Goal: Information Seeking & Learning: Learn about a topic

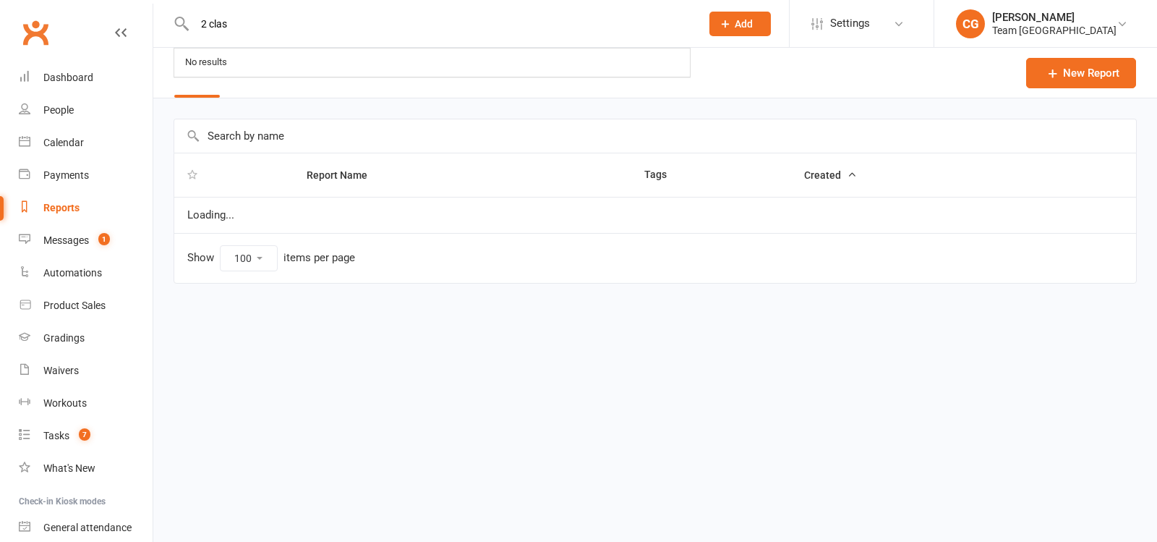
select select "100"
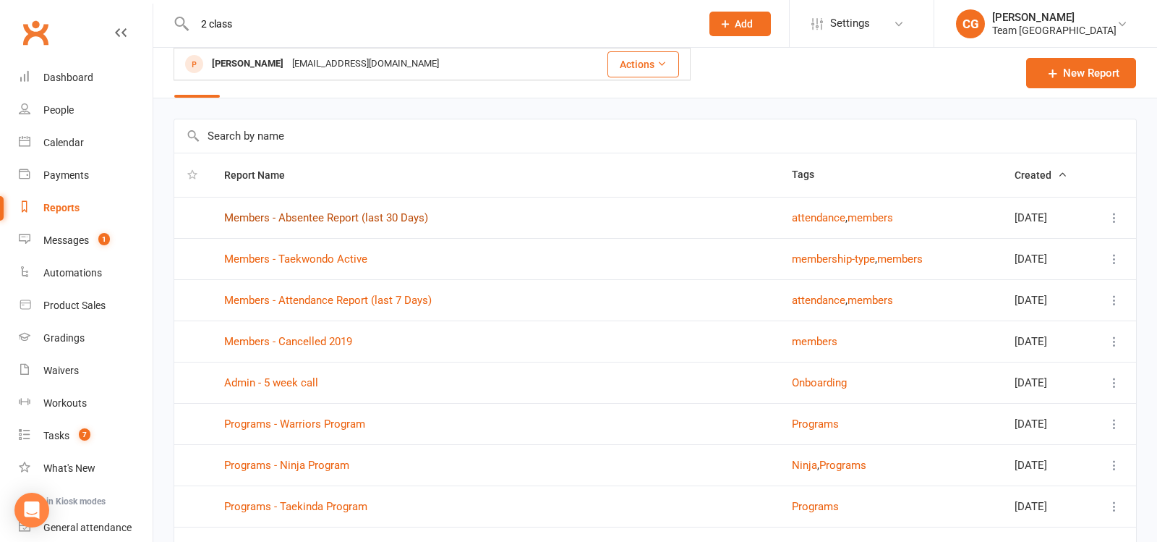
type input "2 class"
click at [56, 194] on link "Reports" at bounding box center [86, 208] width 134 height 33
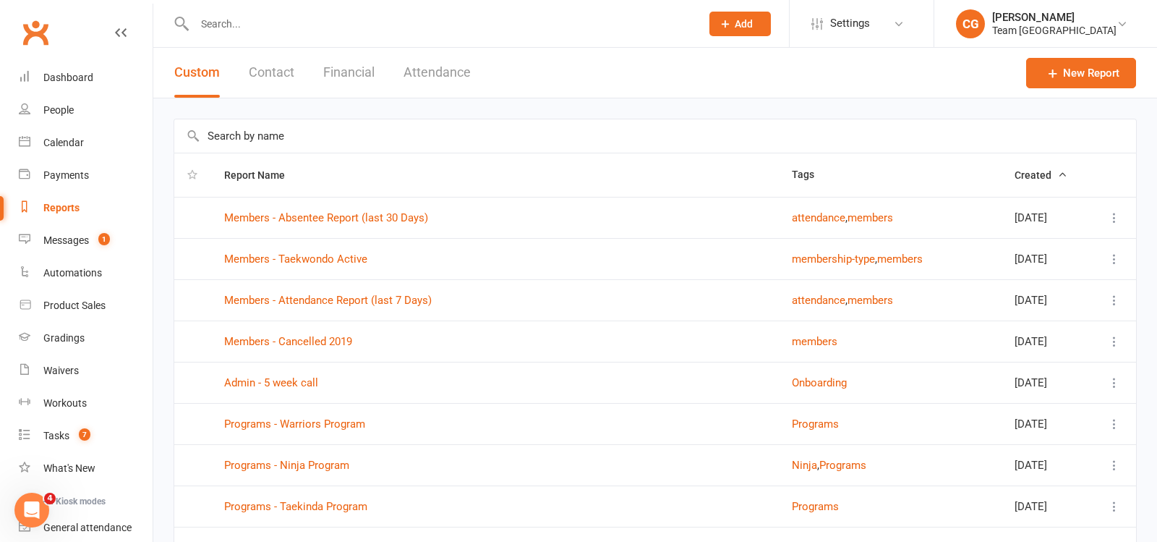
click at [234, 133] on input "text" at bounding box center [655, 135] width 962 height 33
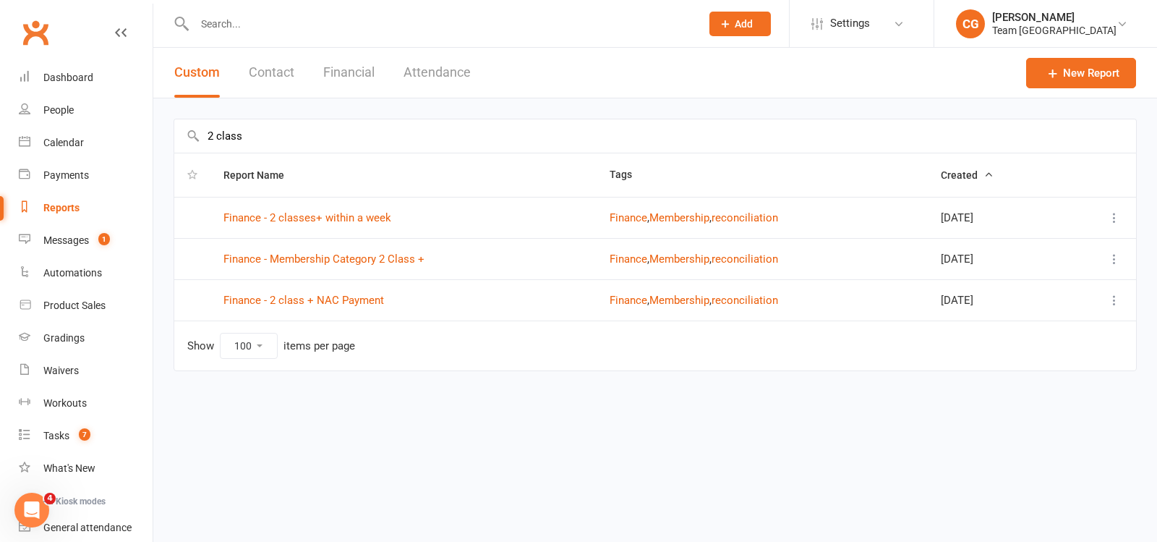
type input "2 class"
click at [276, 222] on link "Finance - 2 classes+ within a week" at bounding box center [307, 217] width 168 height 13
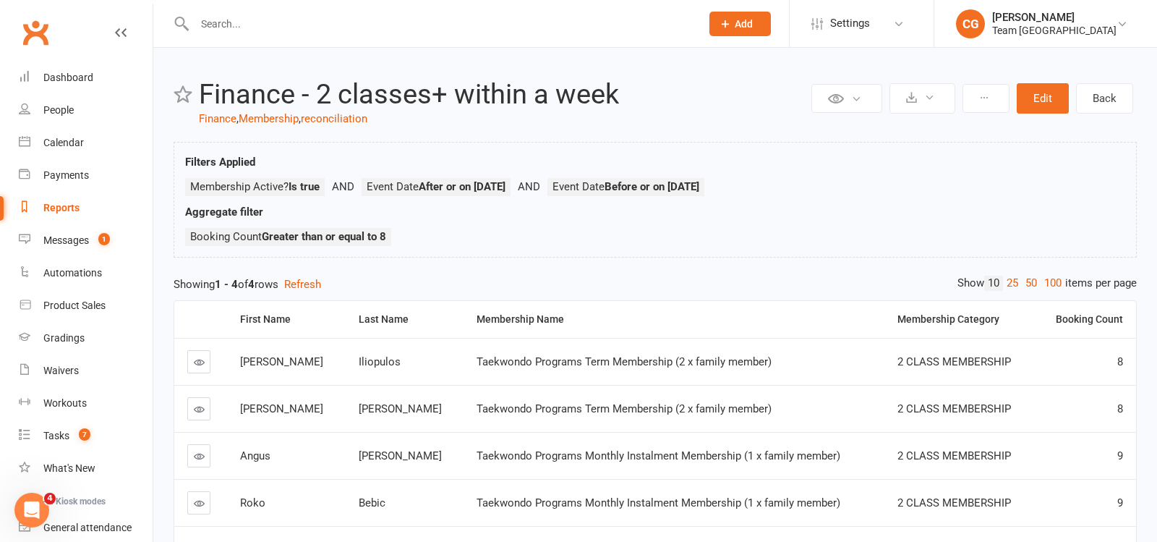
scroll to position [1, 0]
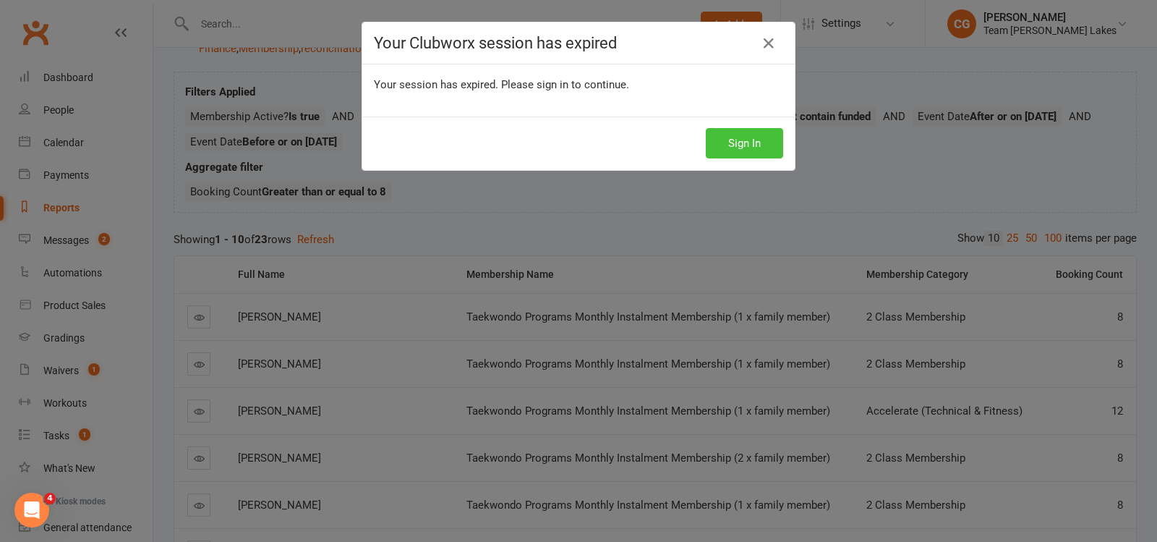
click at [728, 147] on button "Sign In" at bounding box center [744, 143] width 77 height 30
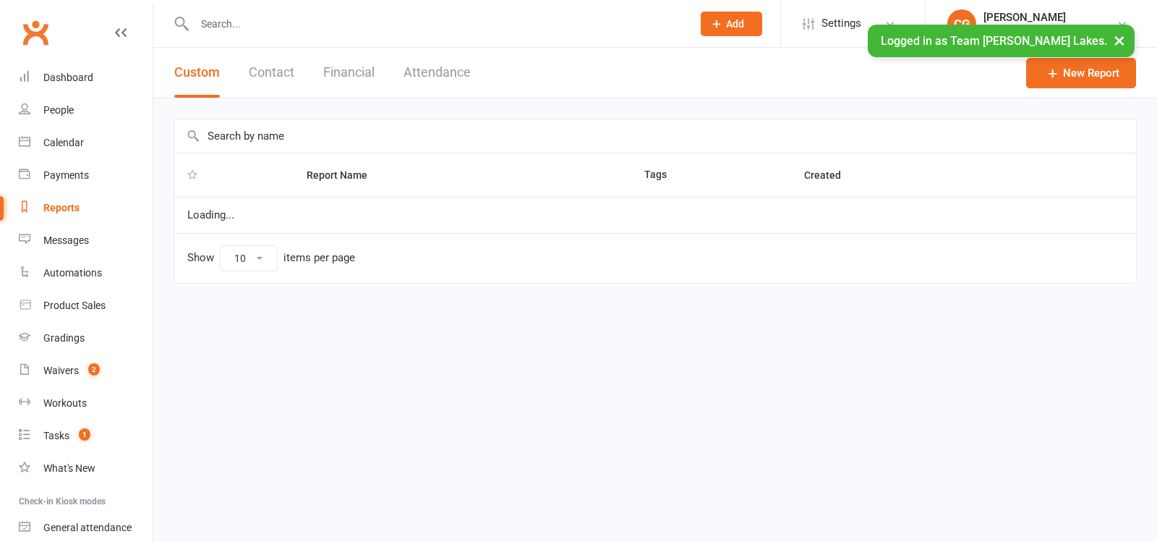
select select "50"
click at [231, 137] on input "text" at bounding box center [655, 135] width 962 height 33
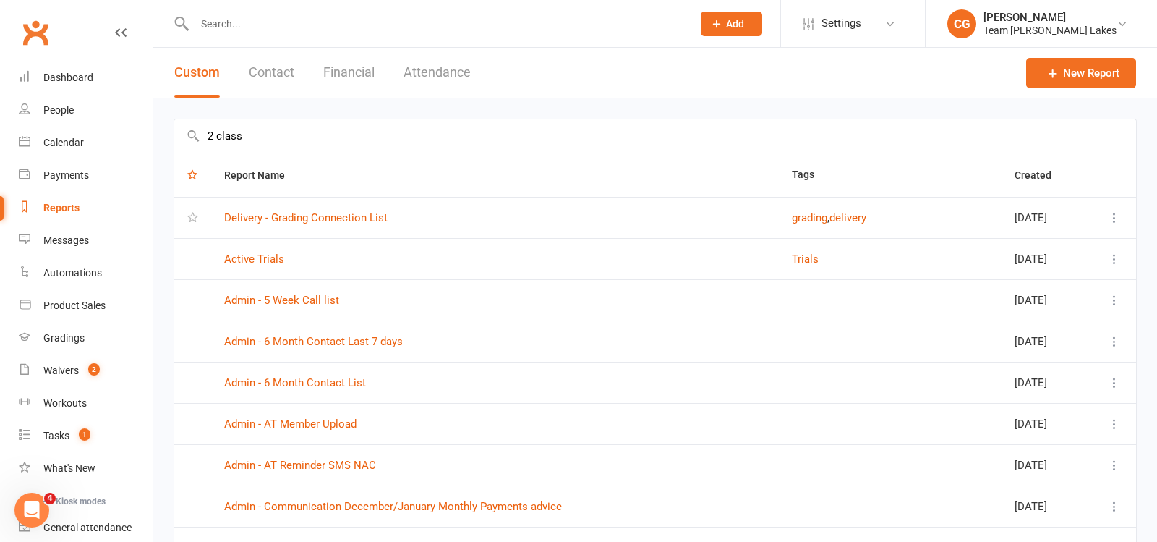
type input "2 class"
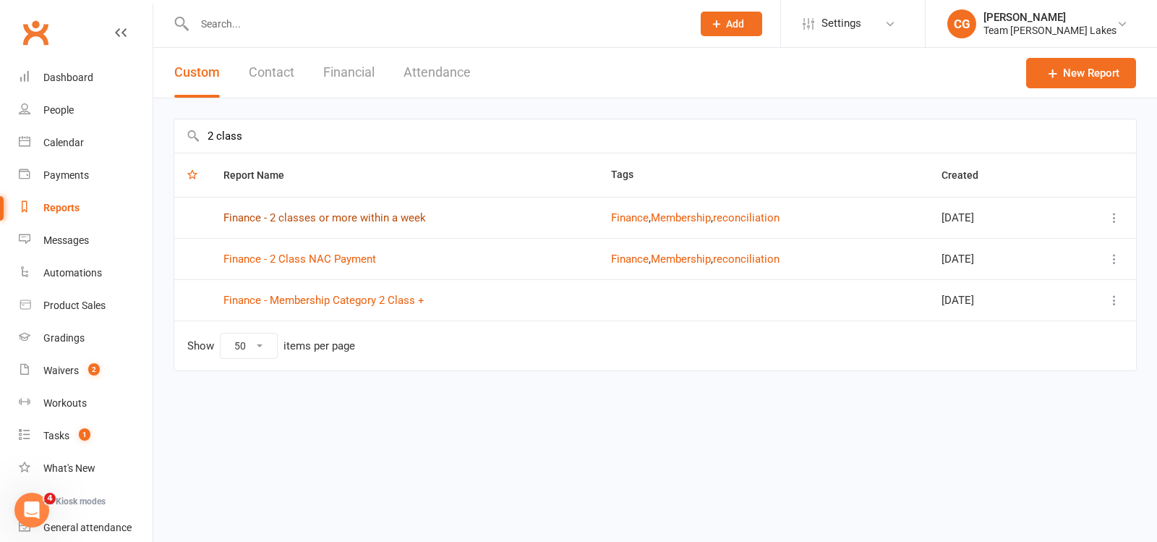
click at [349, 217] on link "Finance - 2 classes or more within a week" at bounding box center [324, 217] width 202 height 13
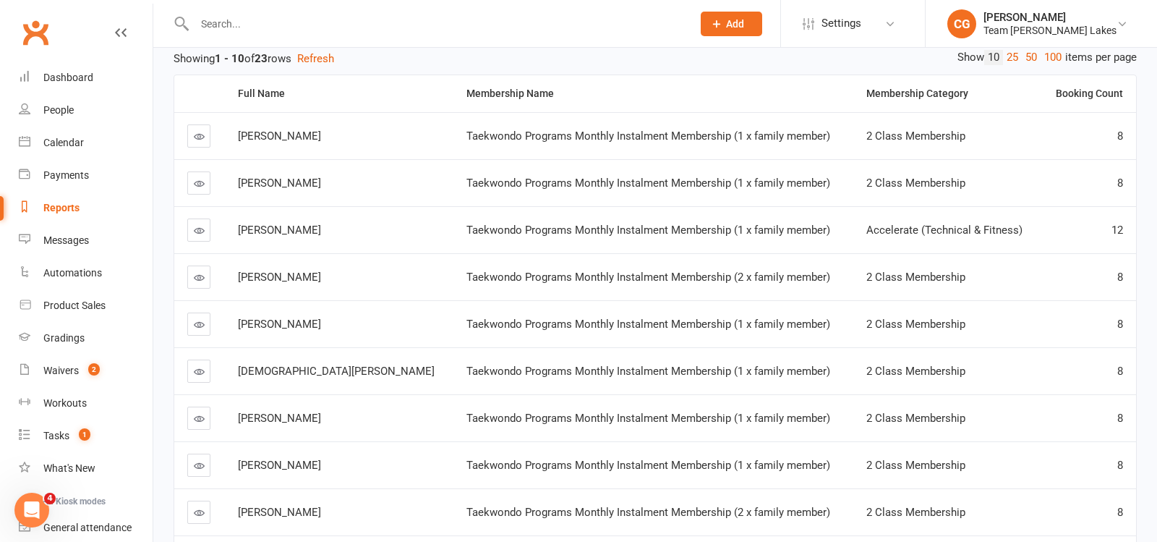
scroll to position [401, 0]
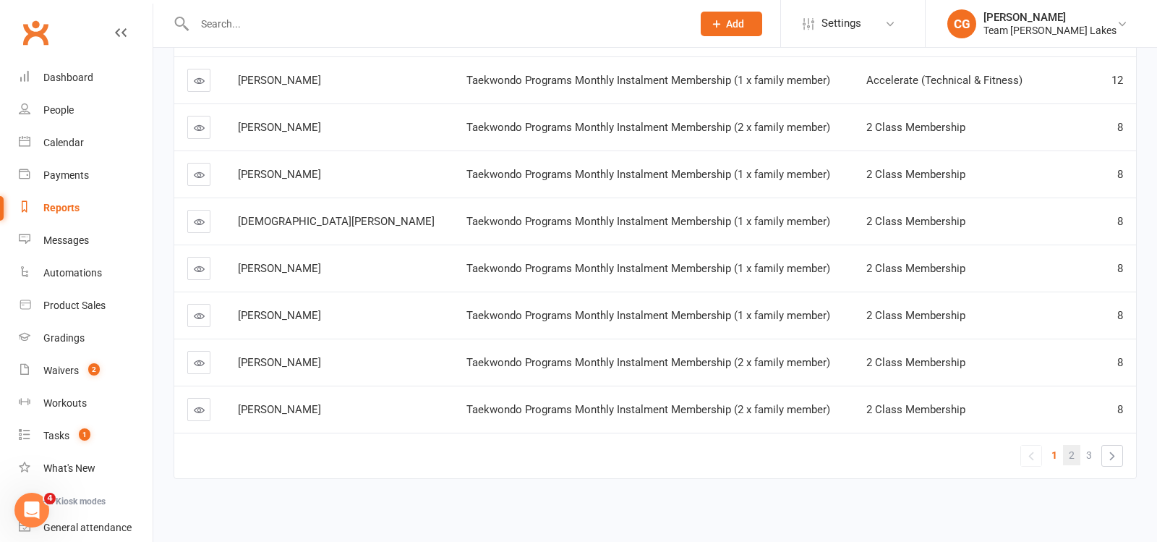
click at [1071, 450] on span "2" at bounding box center [1072, 455] width 6 height 20
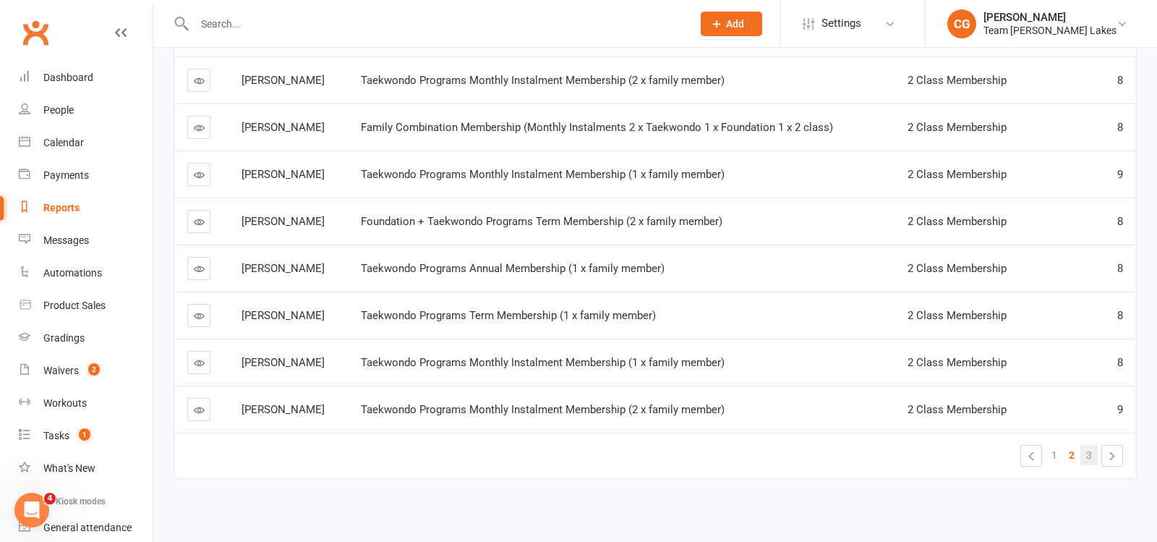
click at [1095, 447] on link "3" at bounding box center [1088, 455] width 17 height 20
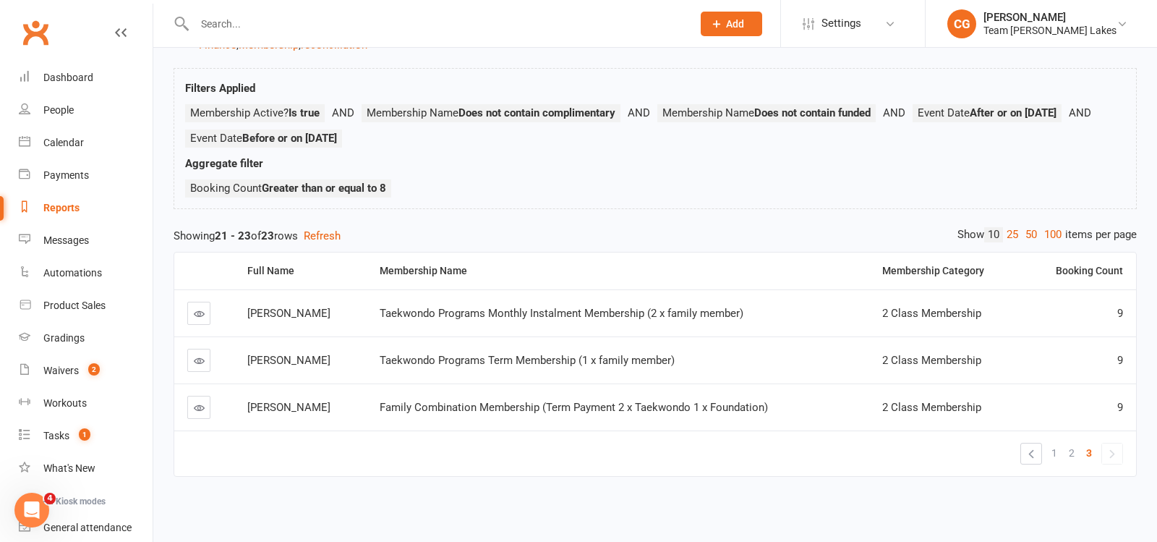
scroll to position [73, 0]
click at [1072, 451] on span "2" at bounding box center [1072, 453] width 6 height 20
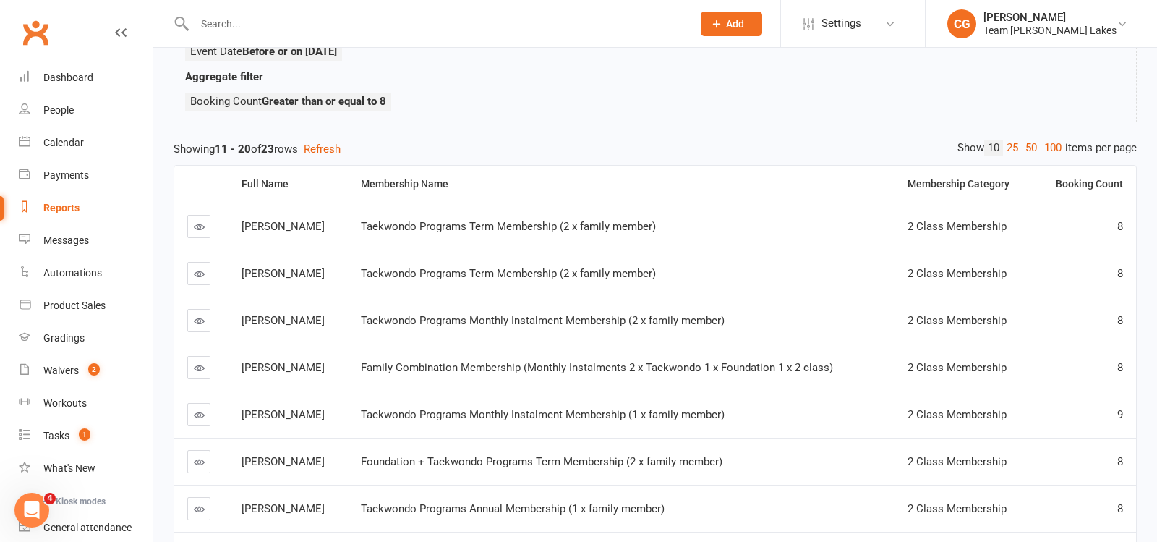
scroll to position [129, 0]
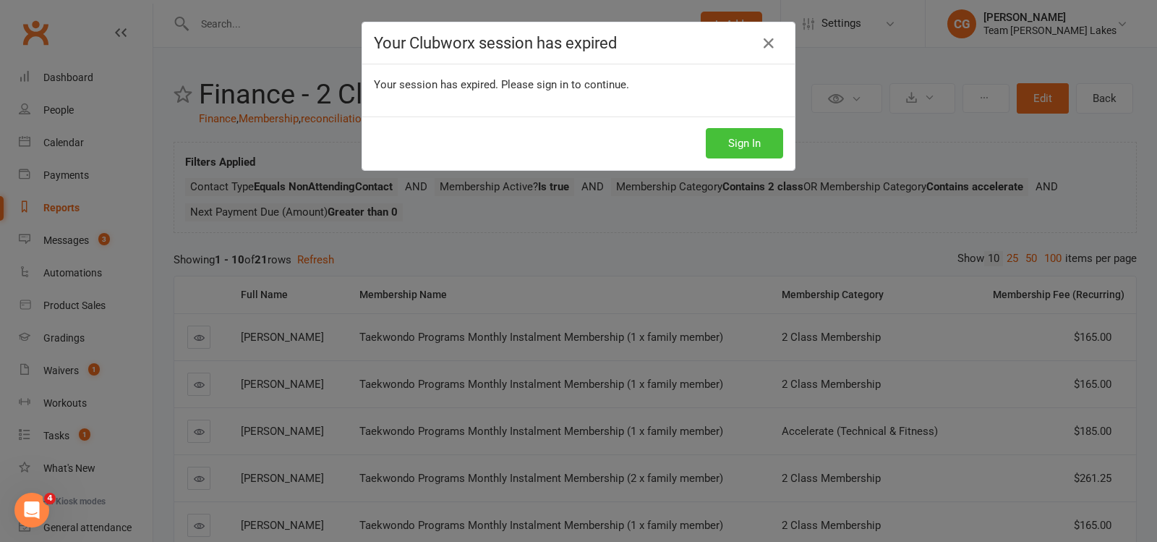
click at [729, 145] on button "Sign In" at bounding box center [744, 143] width 77 height 30
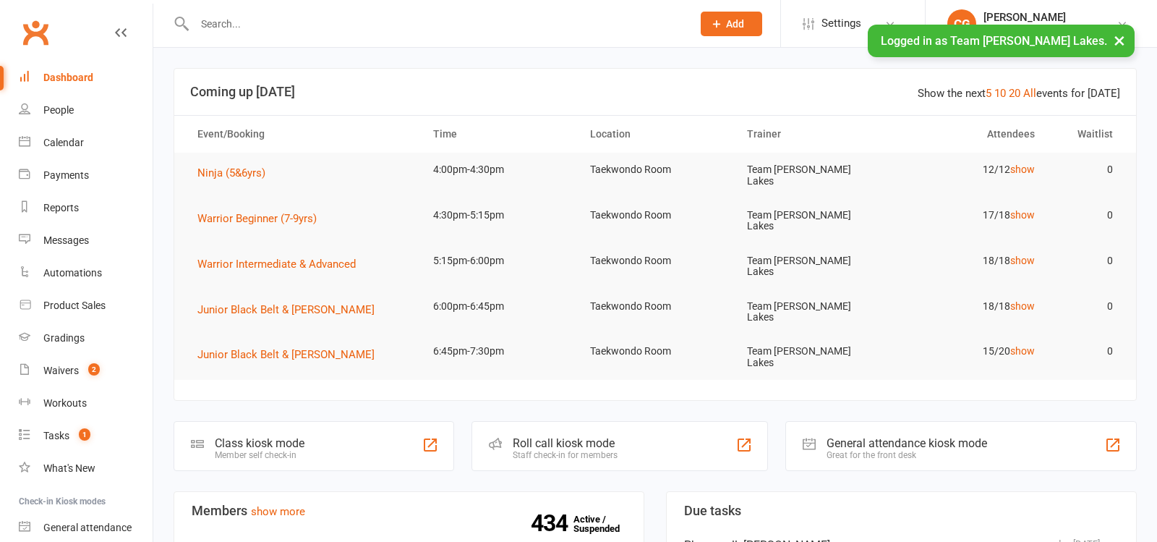
click at [1113, 41] on button "×" at bounding box center [1120, 40] width 26 height 31
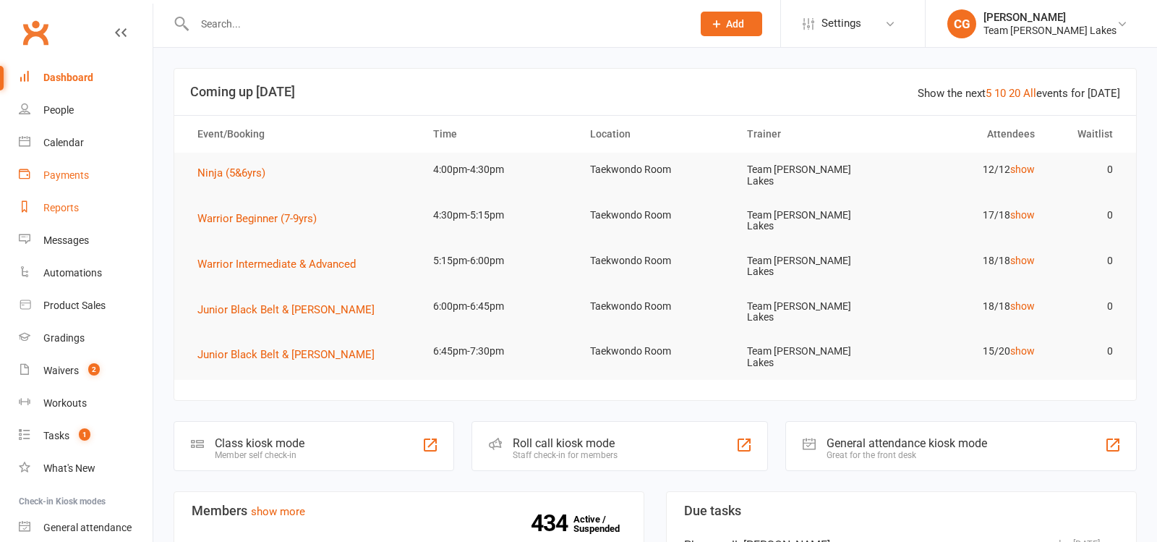
click at [46, 207] on div "Reports" at bounding box center [60, 208] width 35 height 12
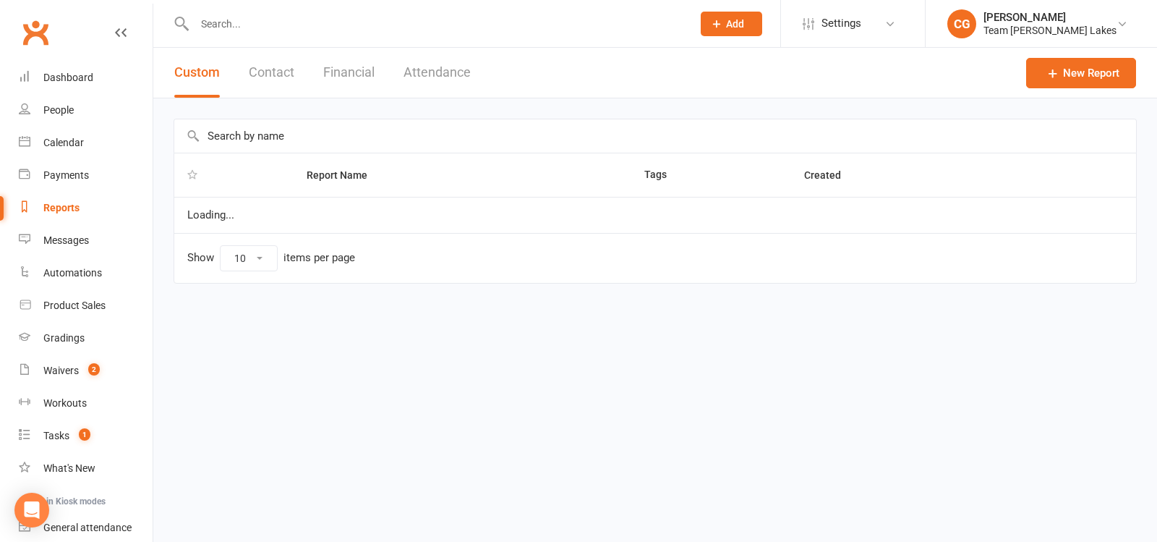
select select "50"
click at [222, 134] on input "text" at bounding box center [655, 135] width 962 height 33
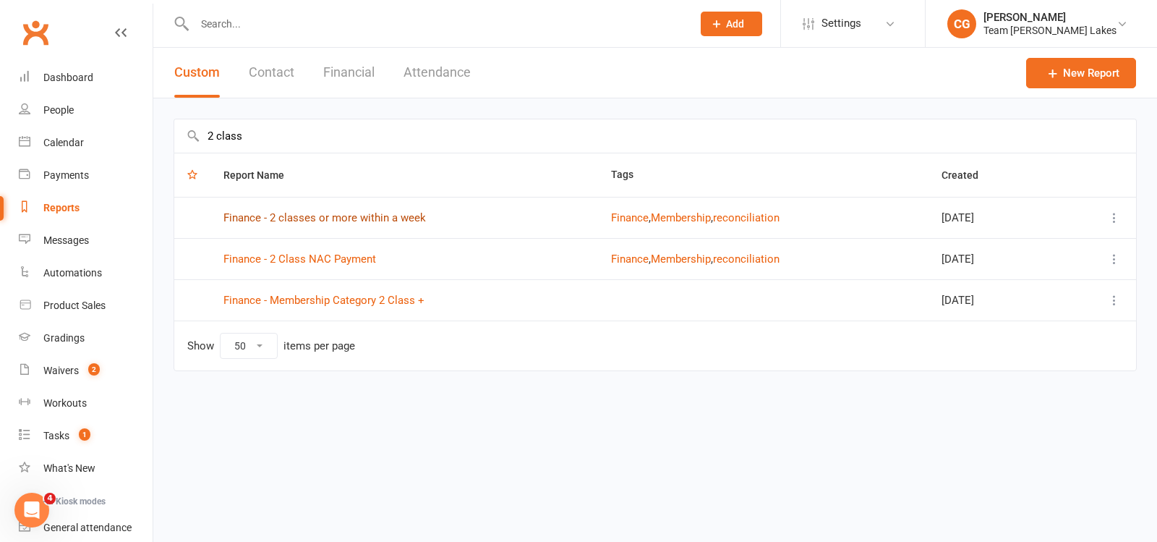
type input "2 class"
click at [293, 215] on link "Finance - 2 classes or more within a week" at bounding box center [324, 217] width 202 height 13
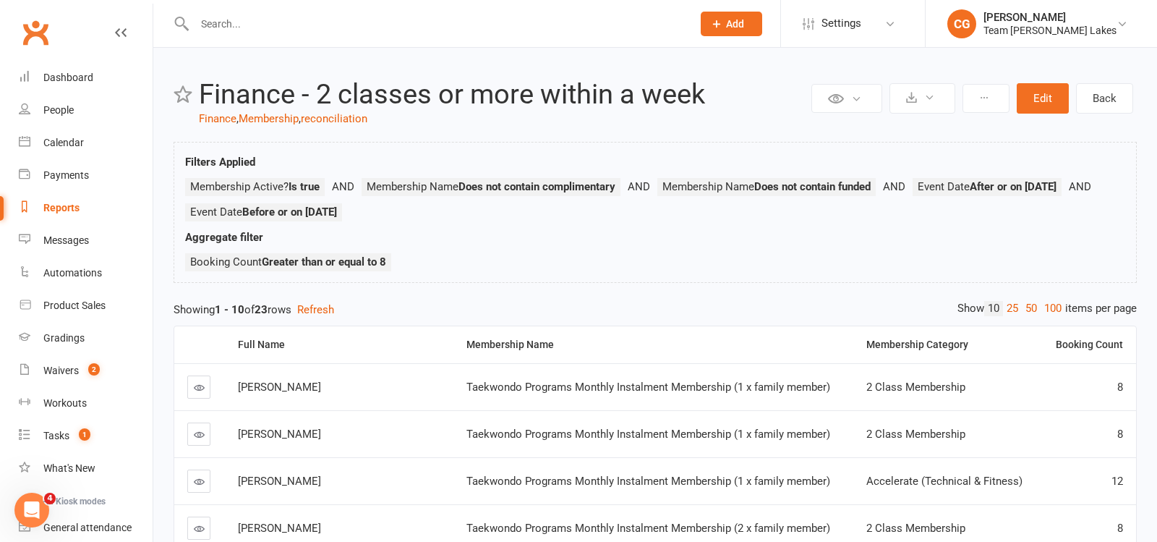
click at [250, 21] on input "text" at bounding box center [436, 24] width 492 height 20
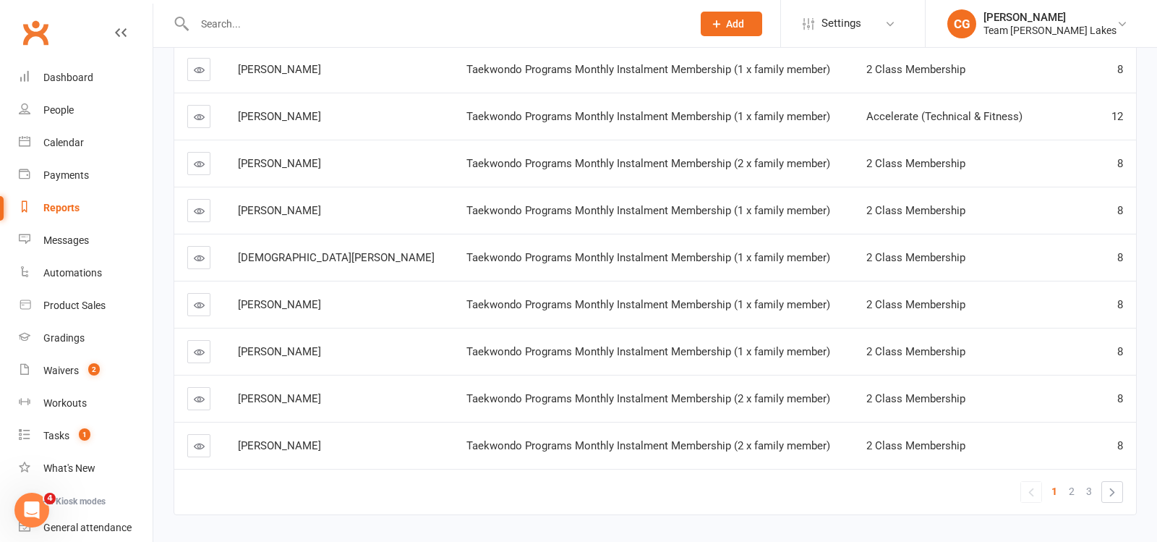
scroll to position [372, 0]
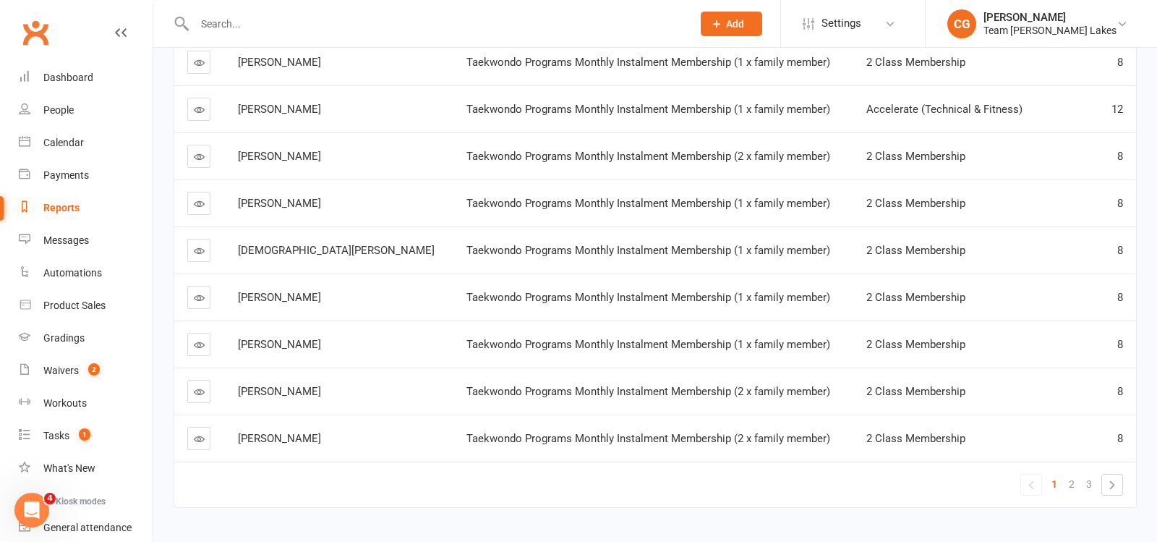
click at [205, 391] on link at bounding box center [198, 391] width 23 height 23
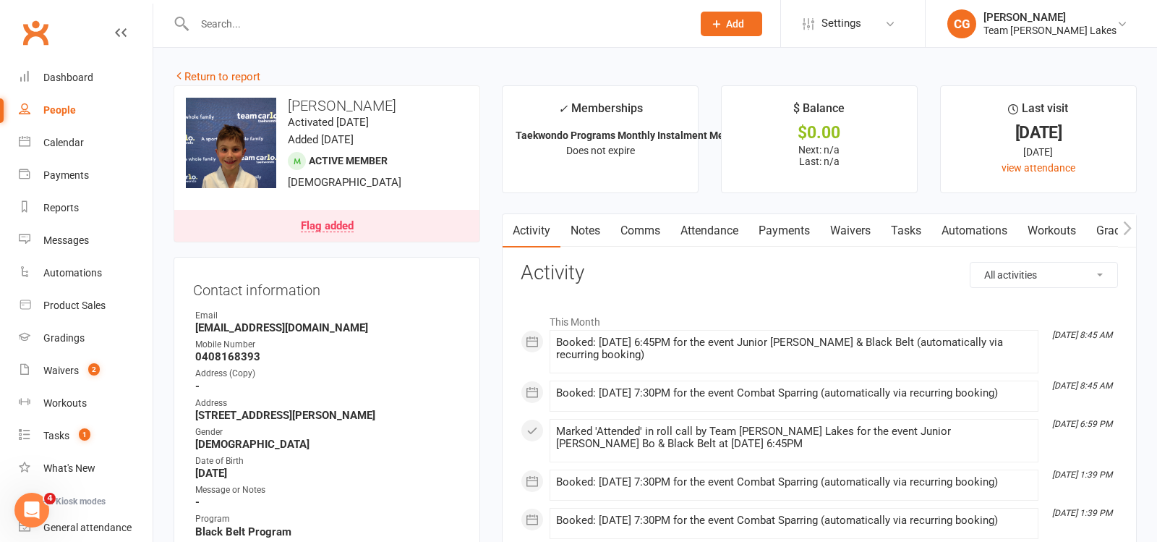
scroll to position [897, 0]
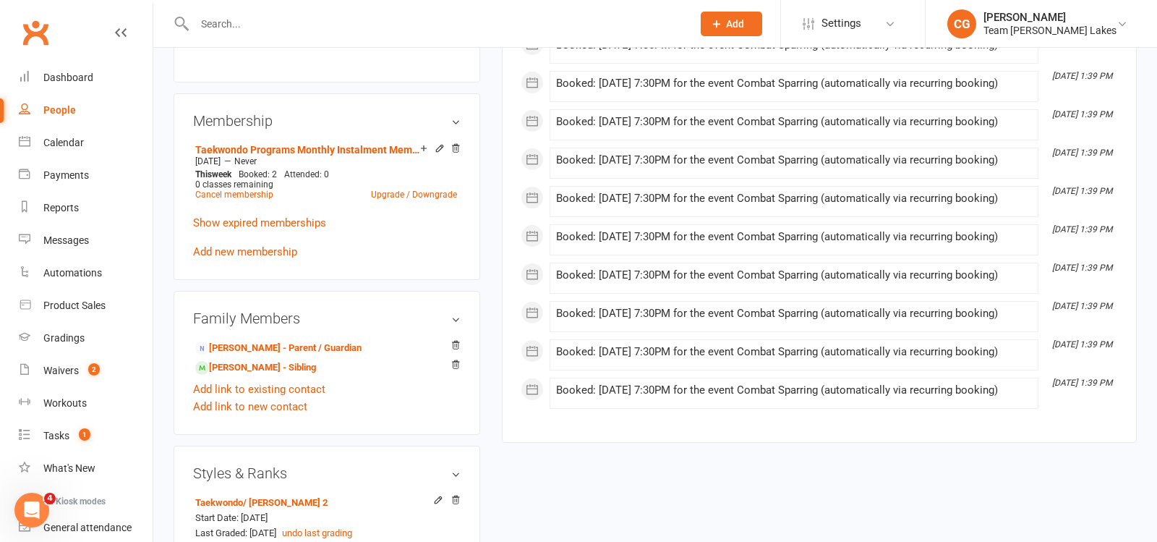
click at [315, 25] on input "text" at bounding box center [436, 24] width 492 height 20
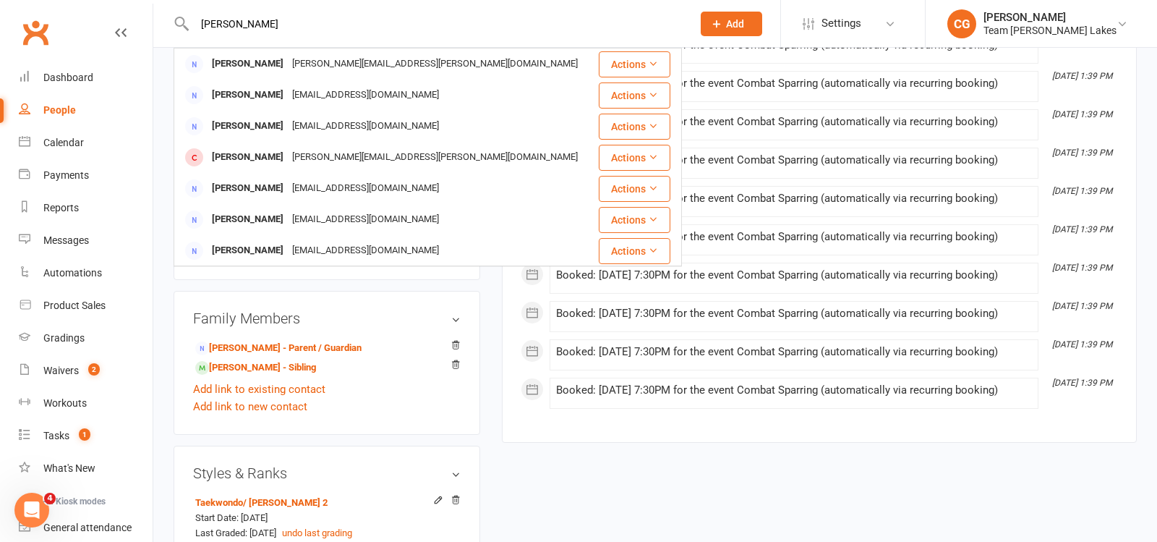
type input "peterson"
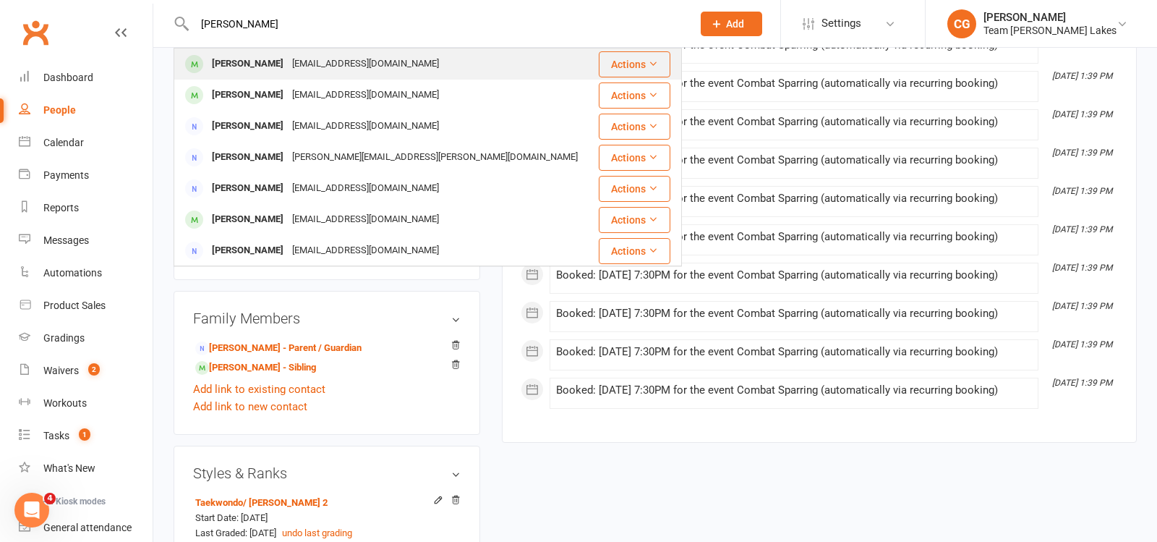
click at [288, 64] on div "kimandroyce@bigpond.com" at bounding box center [365, 64] width 155 height 21
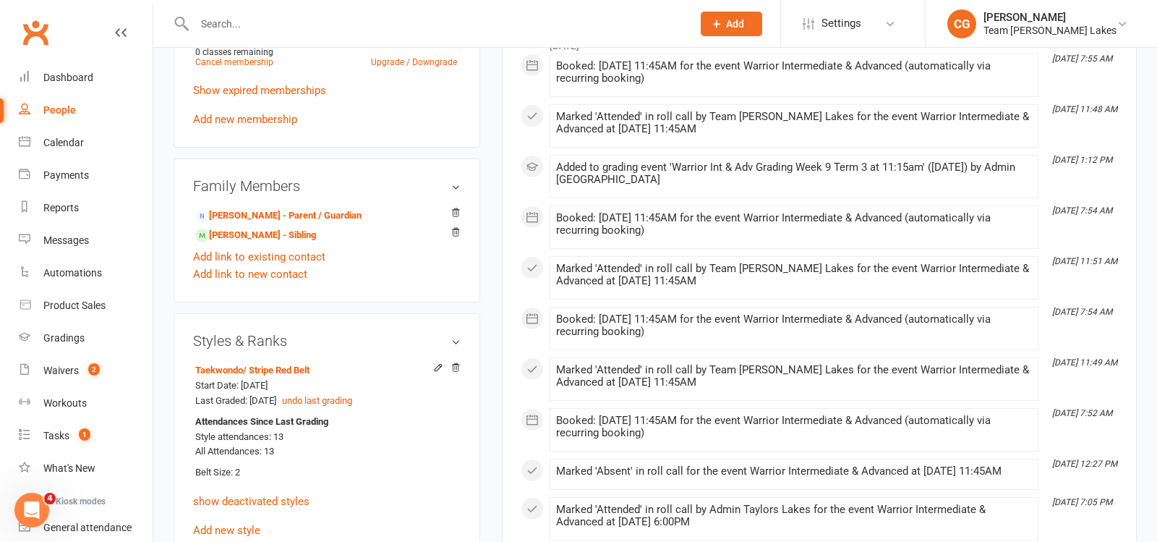
scroll to position [1049, 0]
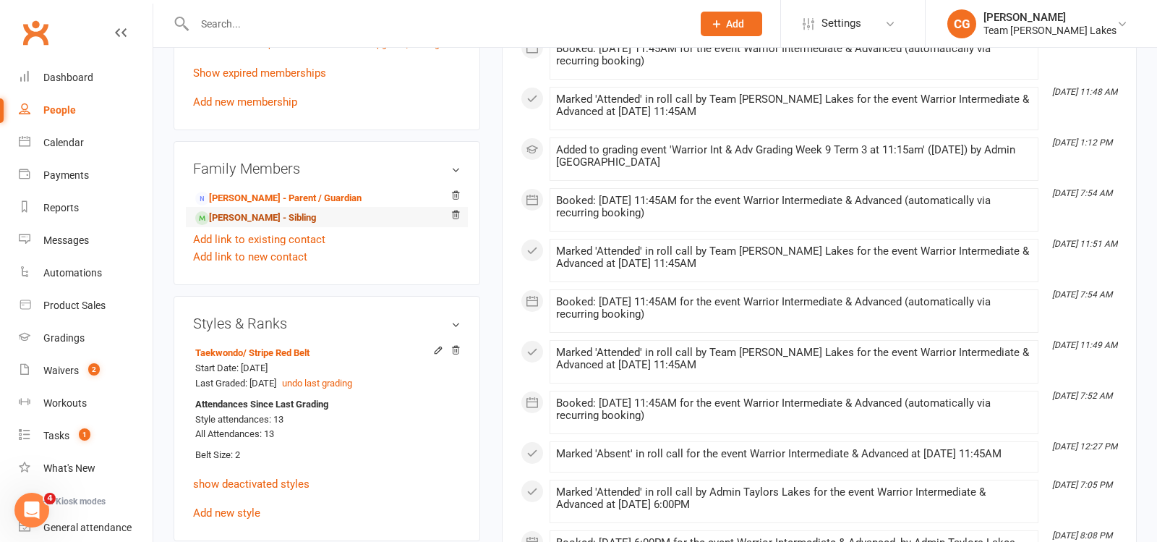
click at [281, 210] on link "Ethan Peterson - Sibling" at bounding box center [255, 217] width 121 height 15
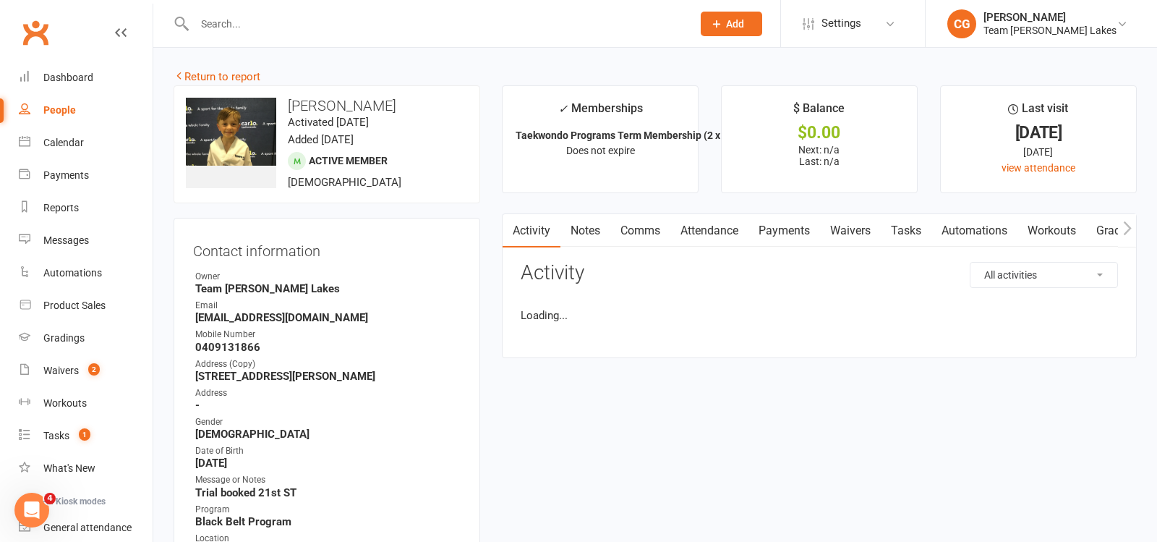
click at [705, 229] on link "Attendance" at bounding box center [709, 230] width 78 height 33
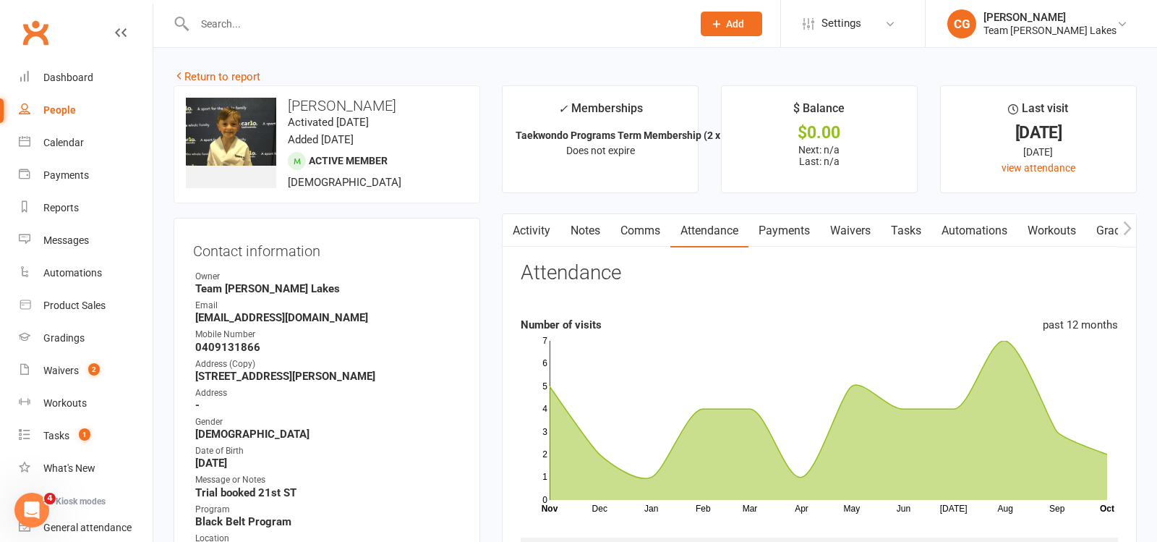
click at [228, 21] on input "text" at bounding box center [436, 24] width 492 height 20
type input "kimberl"
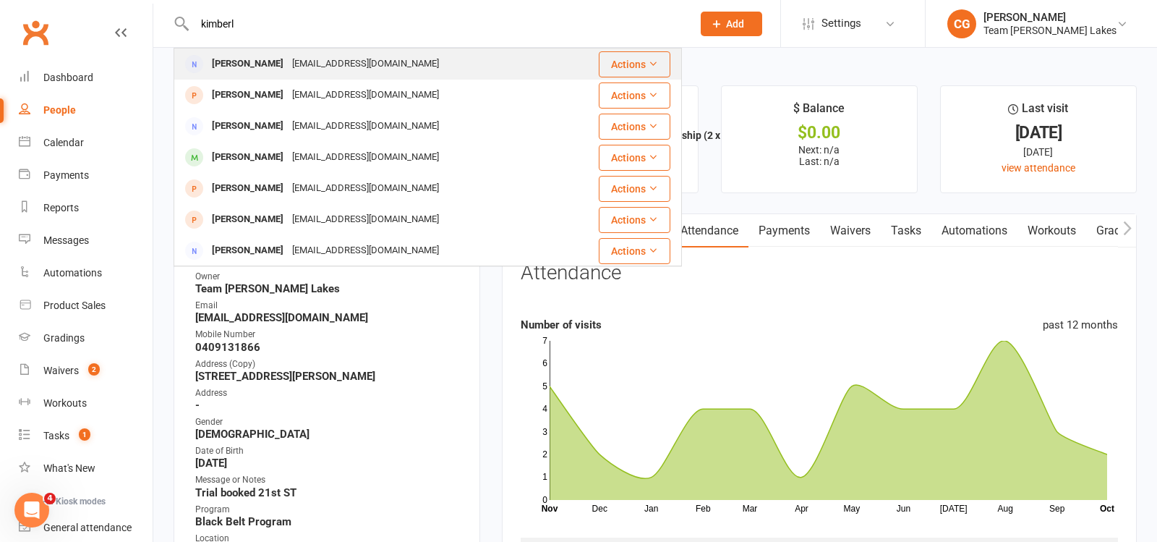
click at [257, 64] on div "Kimberlee Peterson" at bounding box center [248, 64] width 80 height 21
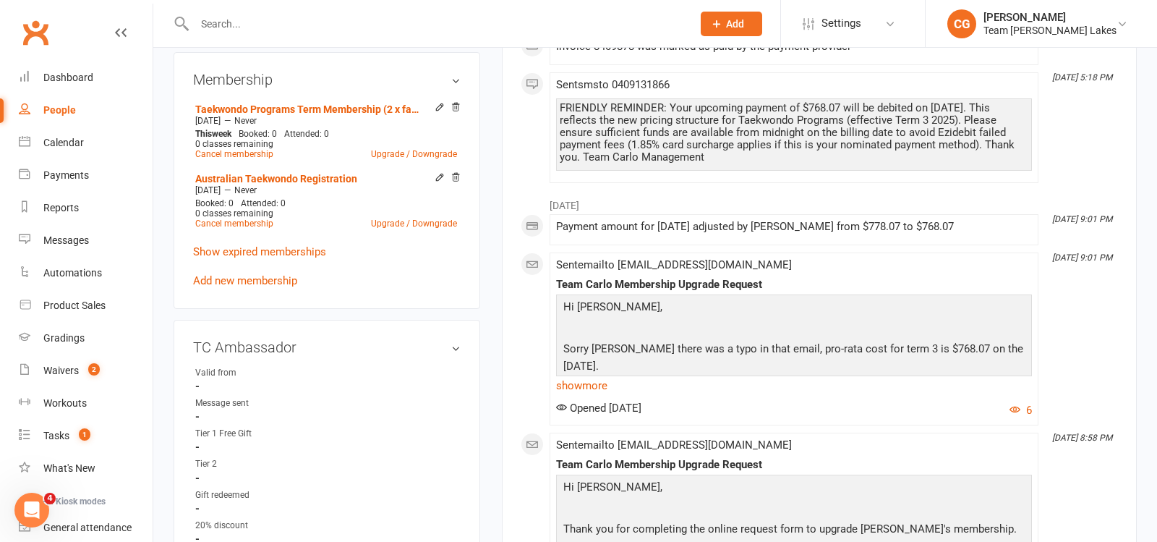
scroll to position [743, 0]
